Goal: Check status: Check status

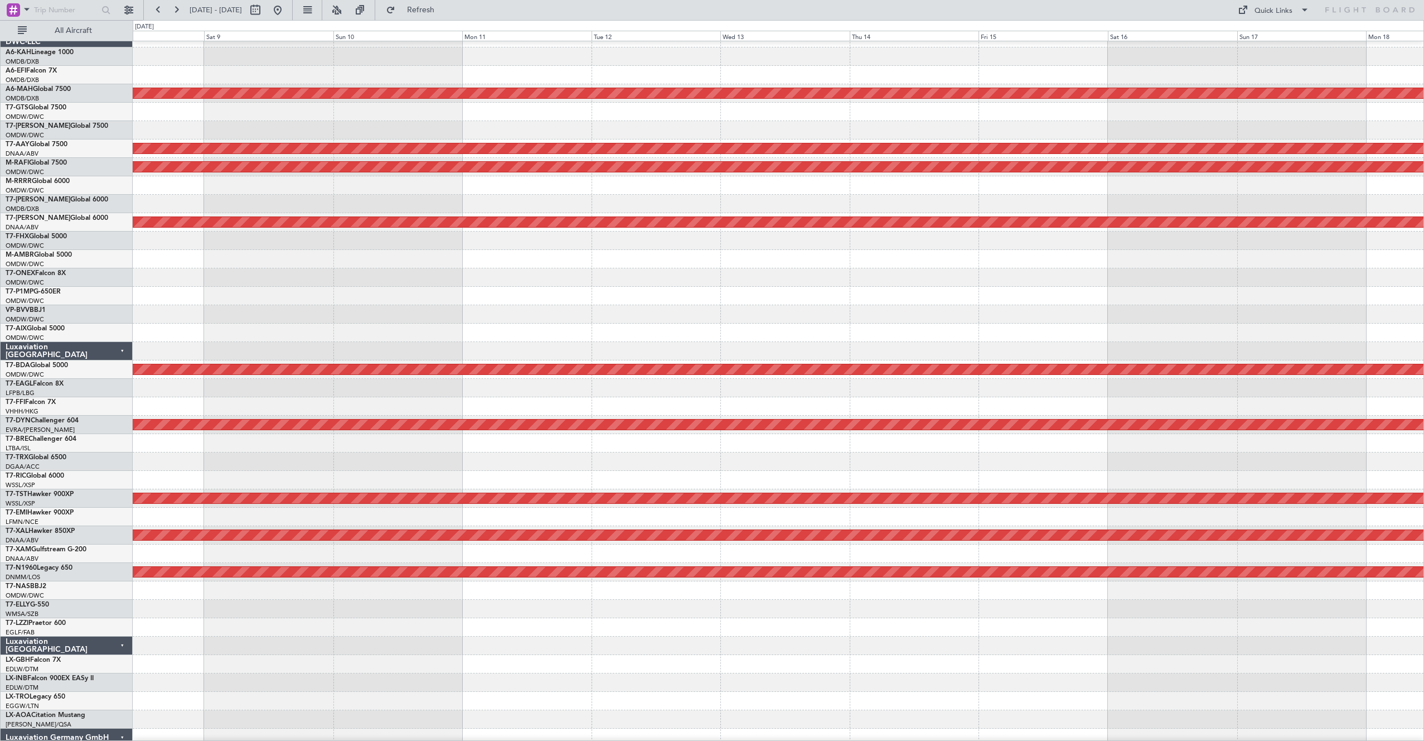
scroll to position [11, 0]
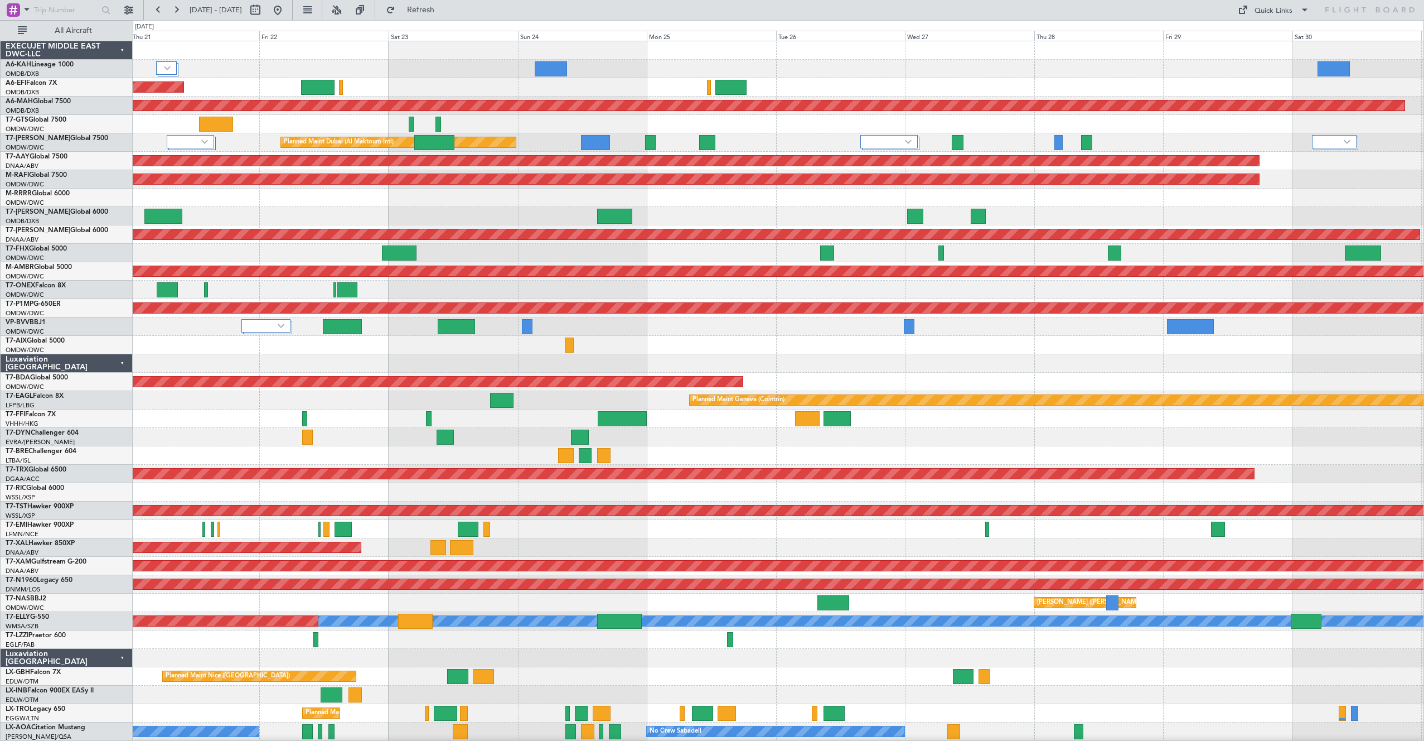
click at [534, 456] on div at bounding box center [778, 455] width 1291 height 18
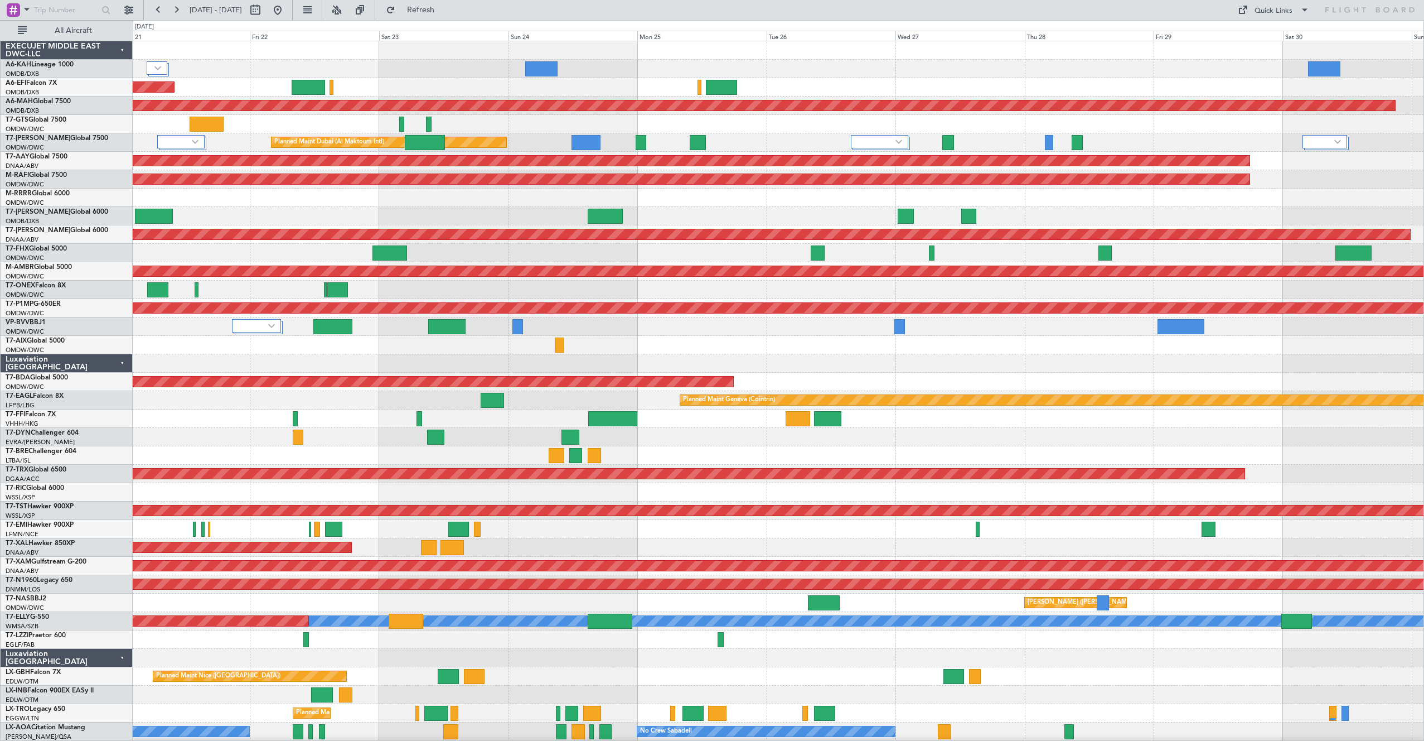
scroll to position [6, 0]
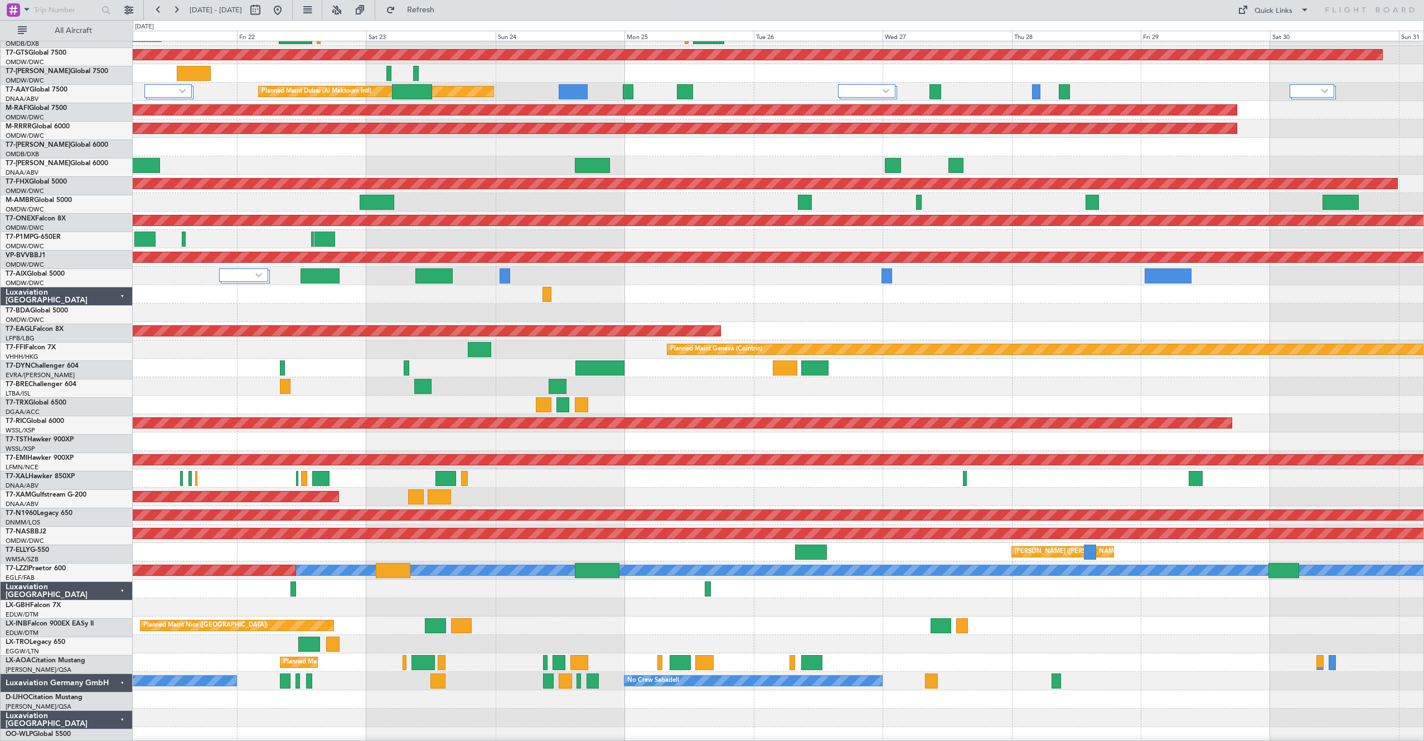
click at [971, 487] on div "Planned Maint [PERSON_NAME]" at bounding box center [778, 496] width 1291 height 18
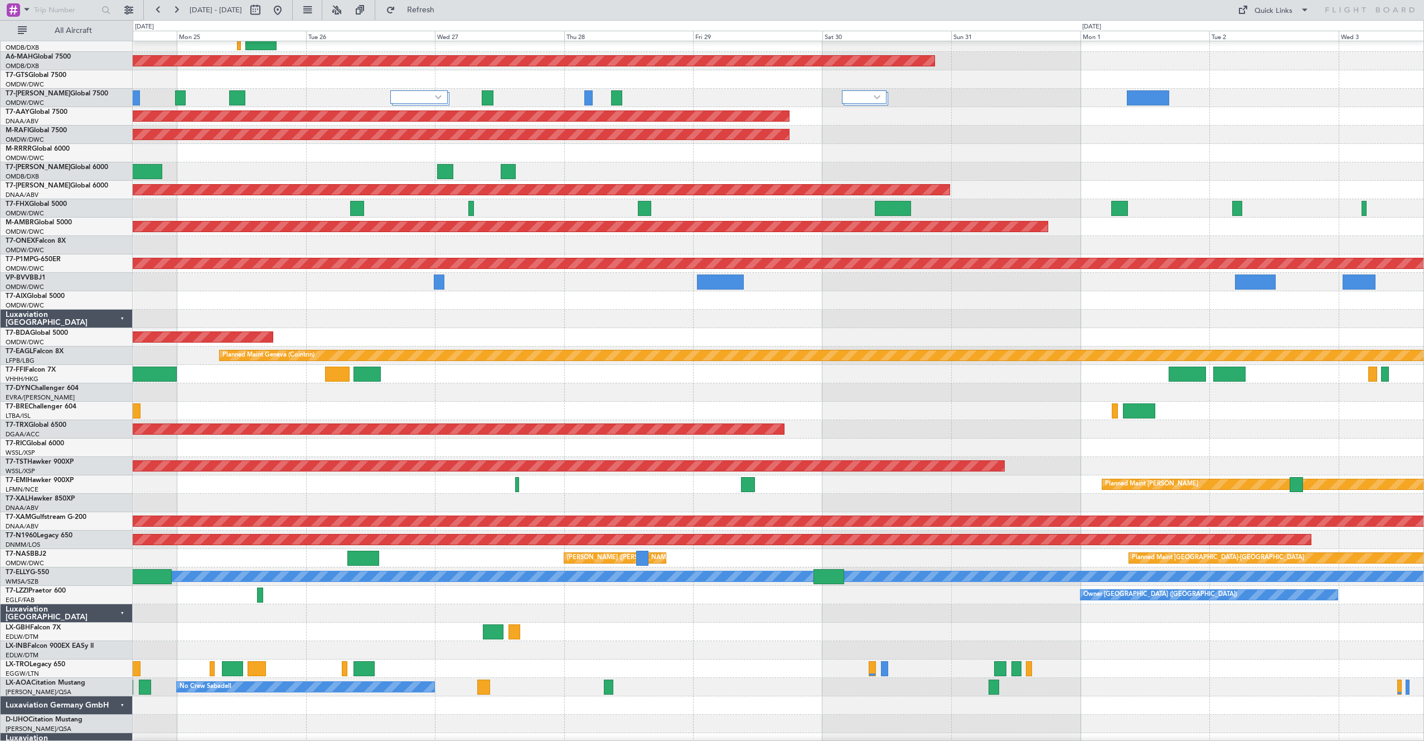
scroll to position [54, 0]
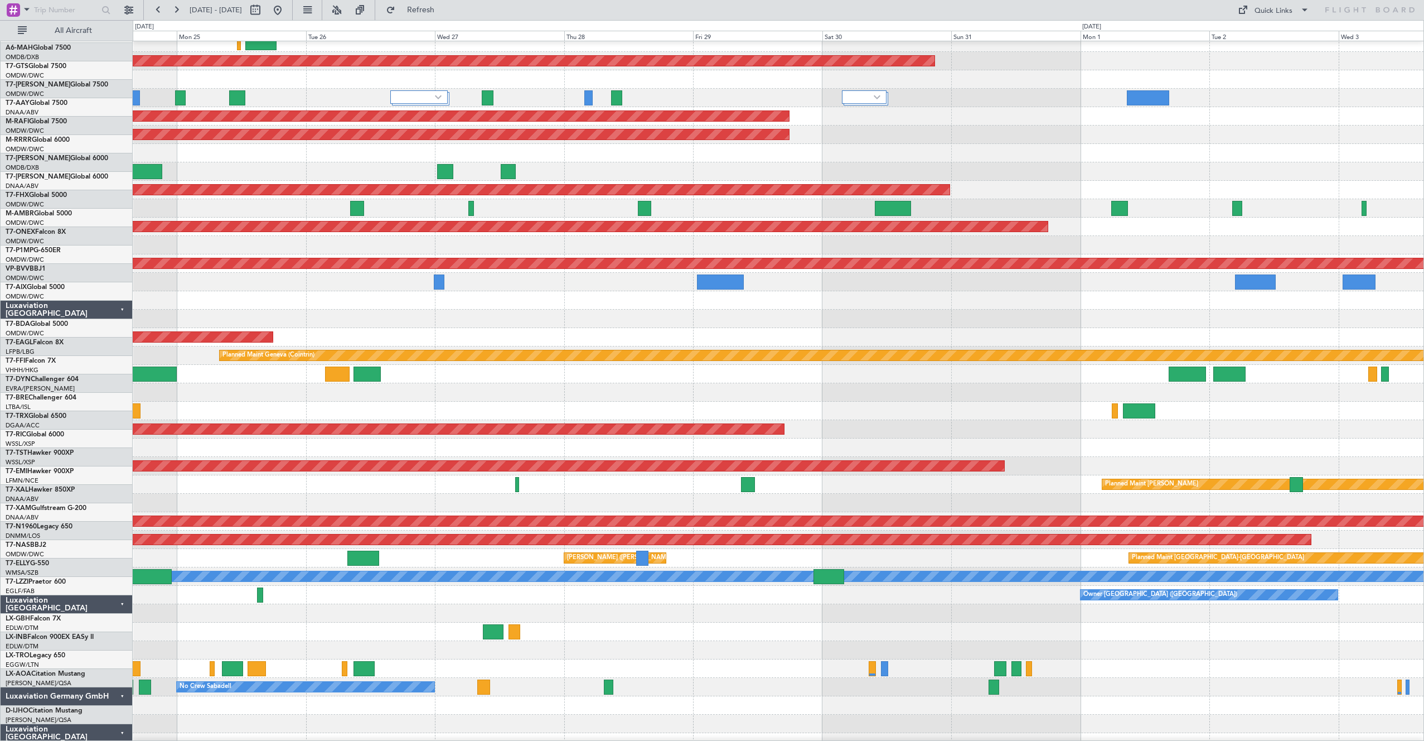
click at [327, 494] on div "Planned Maint [PERSON_NAME]" at bounding box center [778, 503] width 1291 height 18
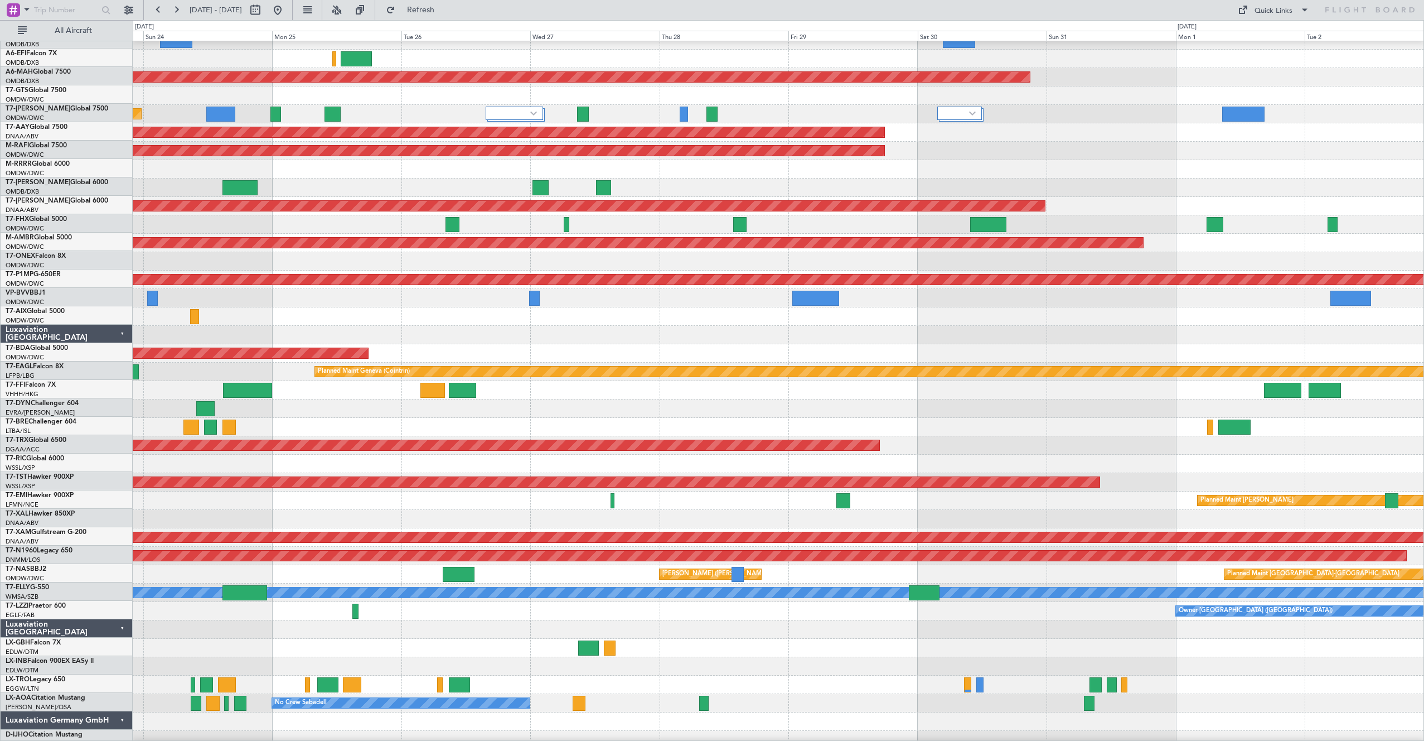
scroll to position [28, 0]
click at [642, 505] on div "Planned Maint [PERSON_NAME]" at bounding box center [778, 500] width 1291 height 18
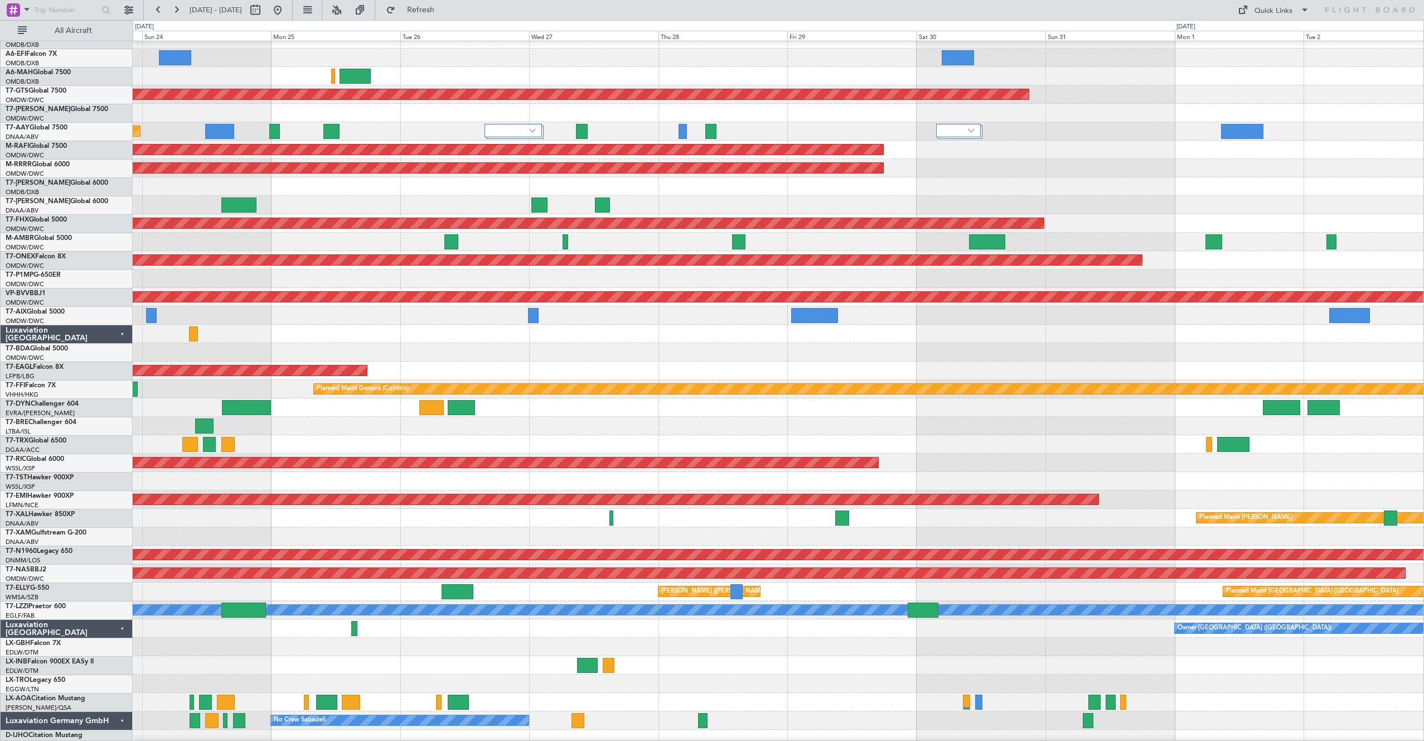
scroll to position [0, 0]
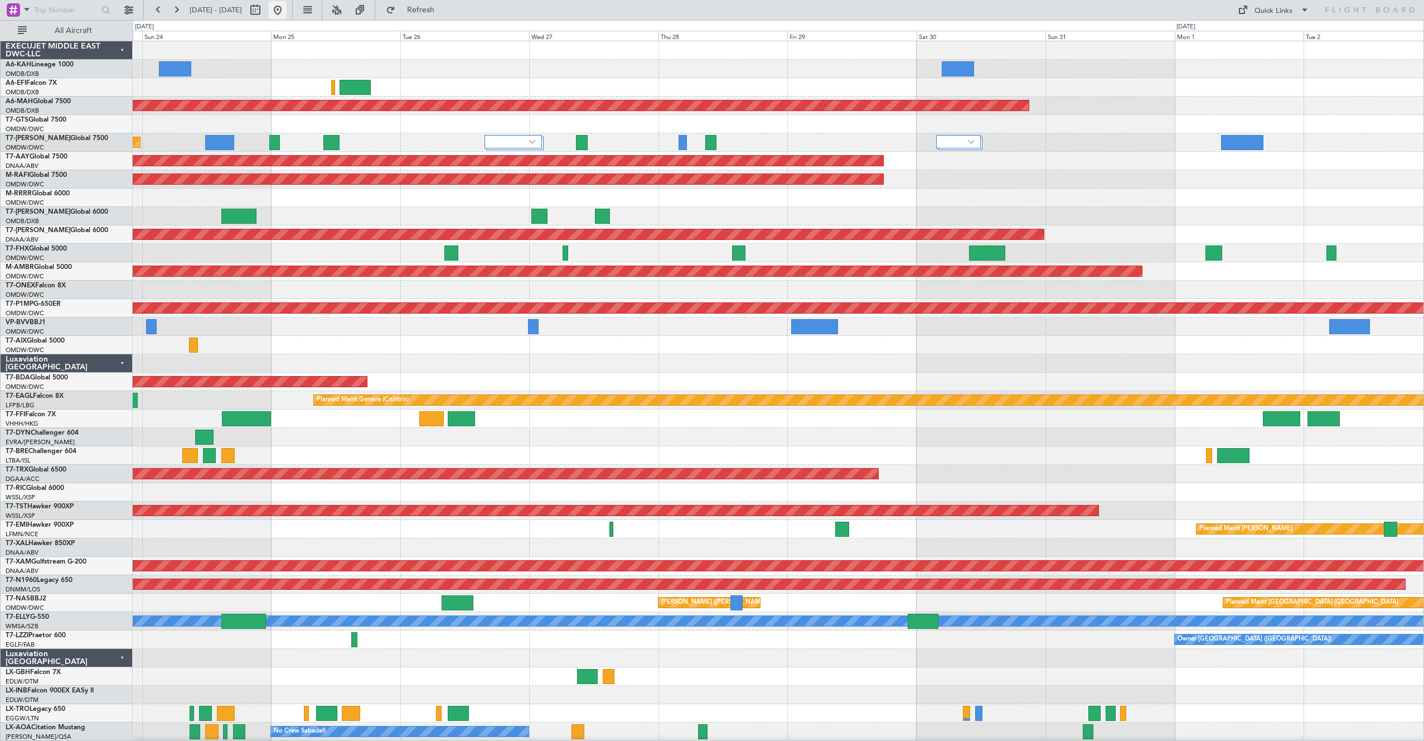
click at [287, 15] on button at bounding box center [278, 10] width 18 height 18
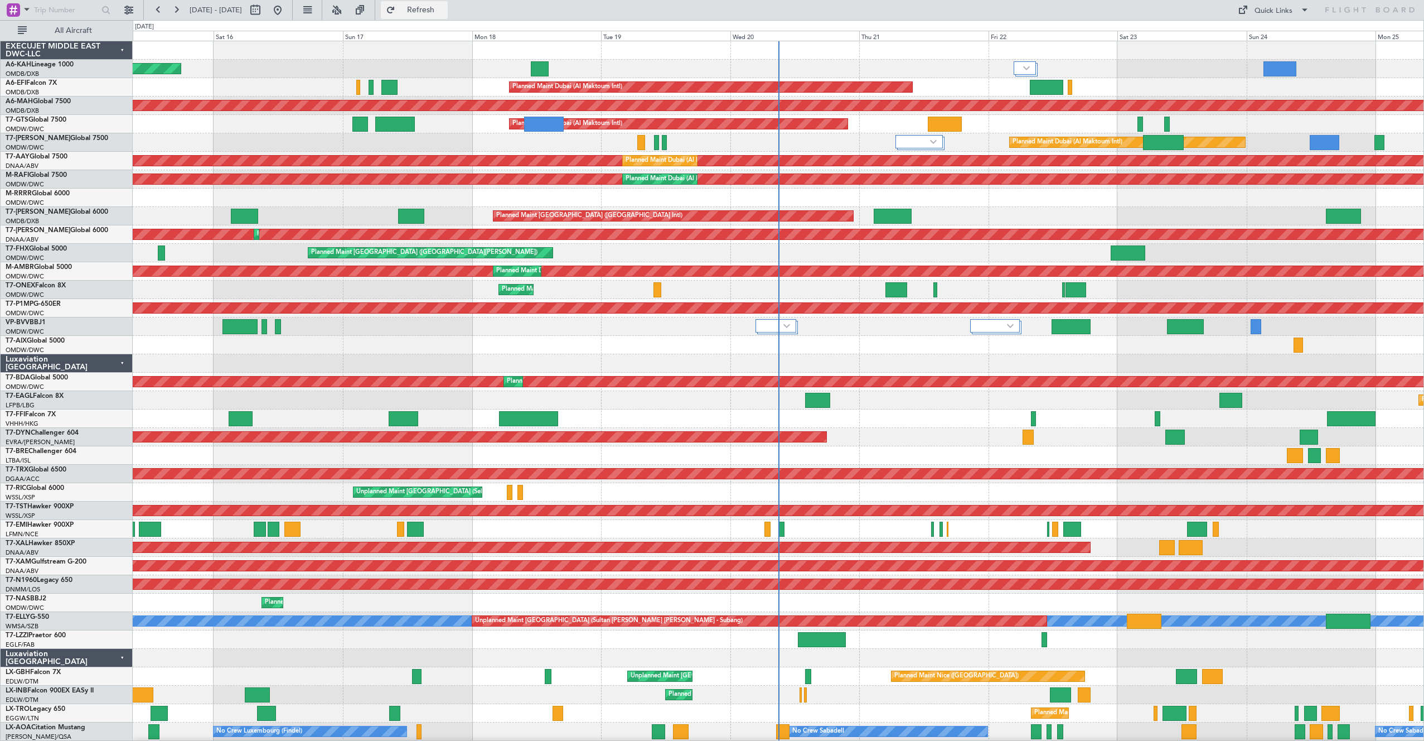
click at [437, 6] on span "Refresh" at bounding box center [421, 10] width 47 height 8
